Goal: Communication & Community: Answer question/provide support

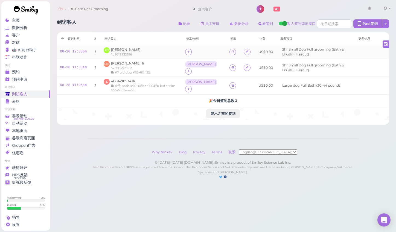
click at [120, 51] on span "[PERSON_NAME]" at bounding box center [126, 50] width 30 height 4
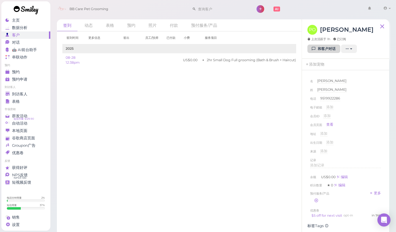
click at [310, 47] on link "和客户对话" at bounding box center [323, 49] width 33 height 9
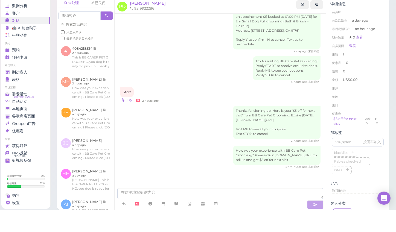
scroll to position [2, 0]
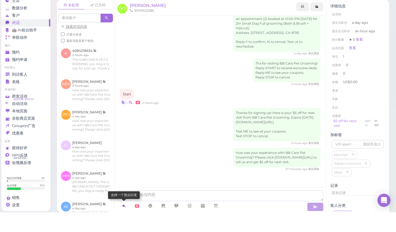
click at [128, 221] on link at bounding box center [123, 226] width 13 height 10
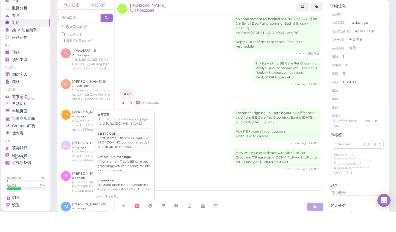
click at [128, 156] on div "{{first_name}} This is BB CARER PET GROOMING, you dog is ready for pick up. Tha…" at bounding box center [123, 162] width 53 height 13
type textarea "{{first_name}} This is BB CARER PET GROOMING, you dog is ready for pick up. Tha…"
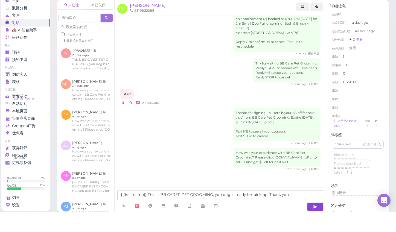
click at [316, 224] on icon "button" at bounding box center [315, 226] width 4 height 5
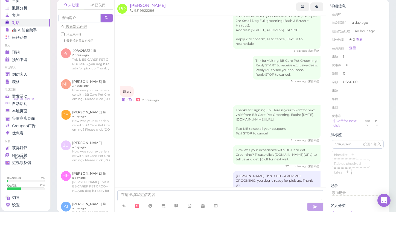
scroll to position [33, 0]
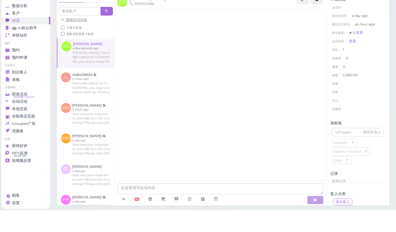
scroll to position [37, 0]
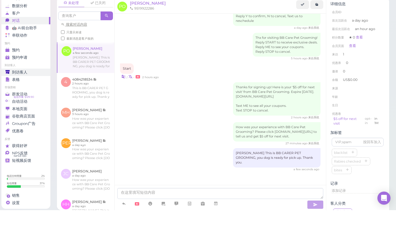
click at [28, 92] on div "到访客人" at bounding box center [24, 94] width 39 height 5
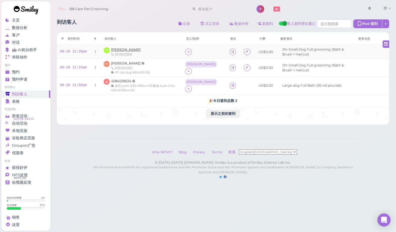
click at [129, 49] on span "[PERSON_NAME]" at bounding box center [126, 50] width 30 height 4
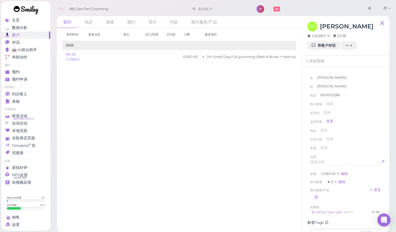
click at [325, 162] on div "添加记录" at bounding box center [345, 162] width 71 height 5
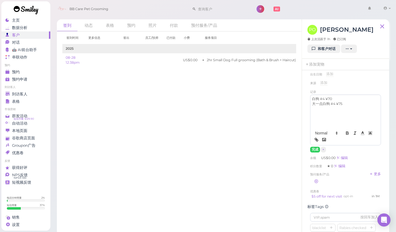
scroll to position [71, 0]
click at [314, 149] on button "完成" at bounding box center [315, 148] width 10 height 6
